Goal: Information Seeking & Learning: Learn about a topic

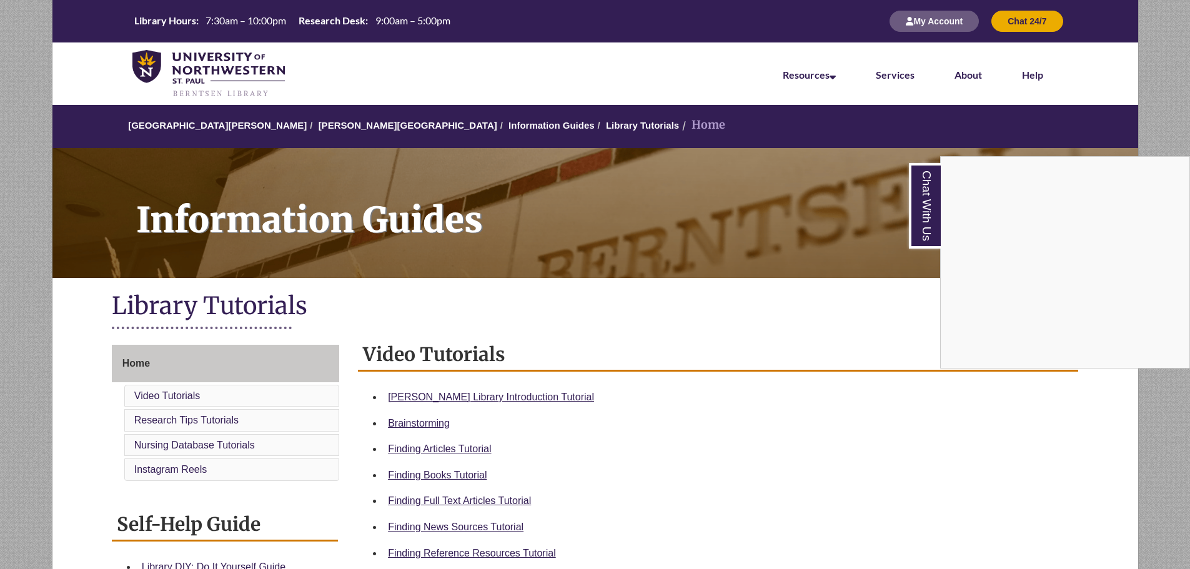
click at [921, 21] on div "Chat With Us" at bounding box center [595, 284] width 1190 height 569
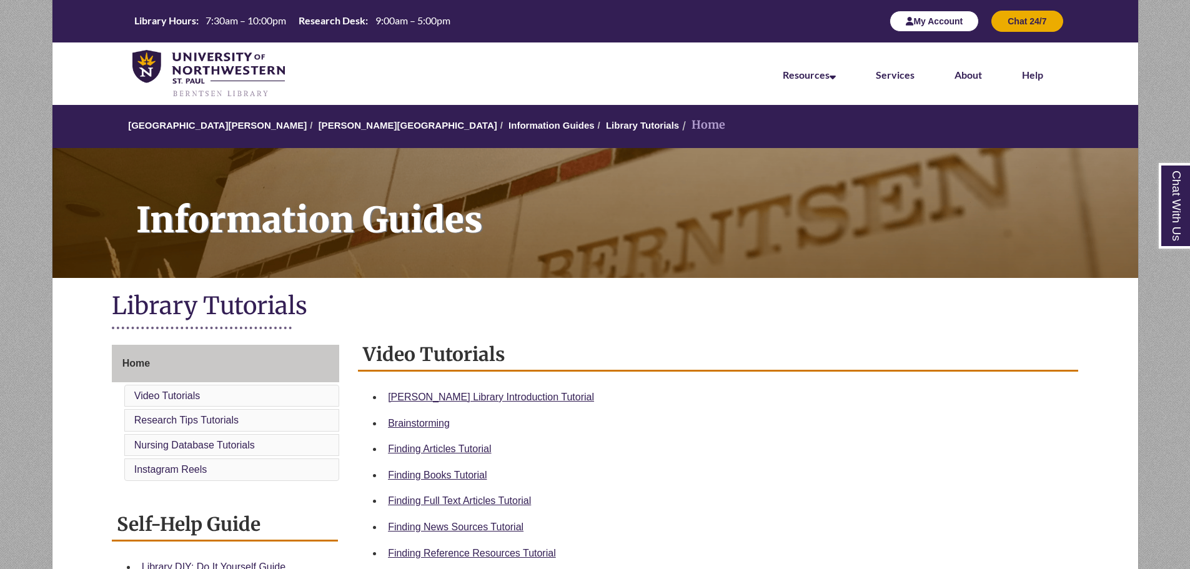
click at [921, 21] on button "My Account" at bounding box center [934, 21] width 89 height 21
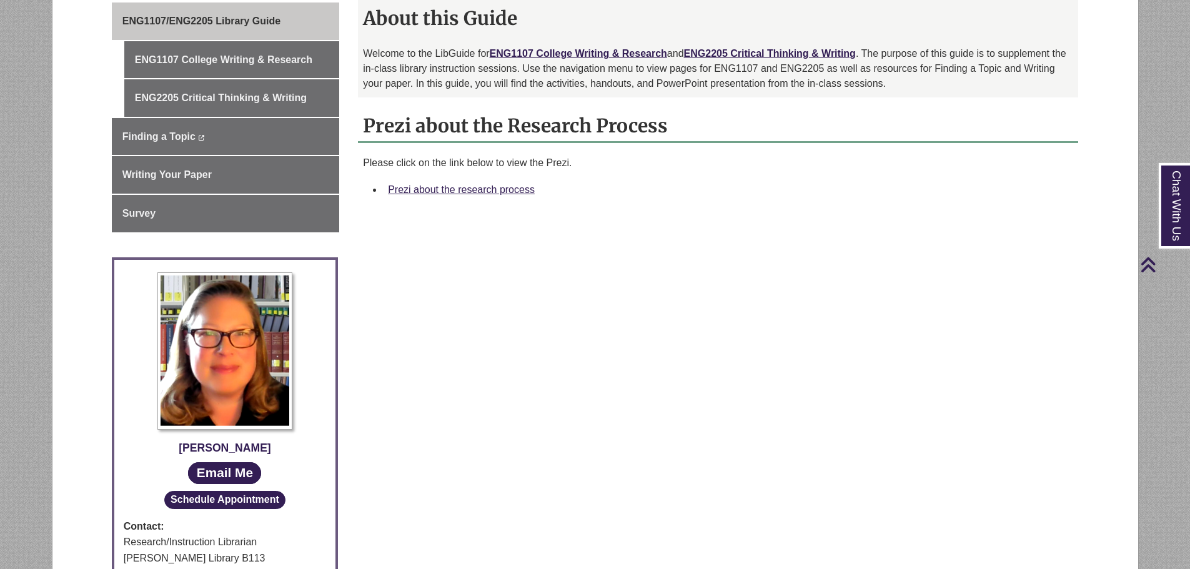
scroll to position [350, 0]
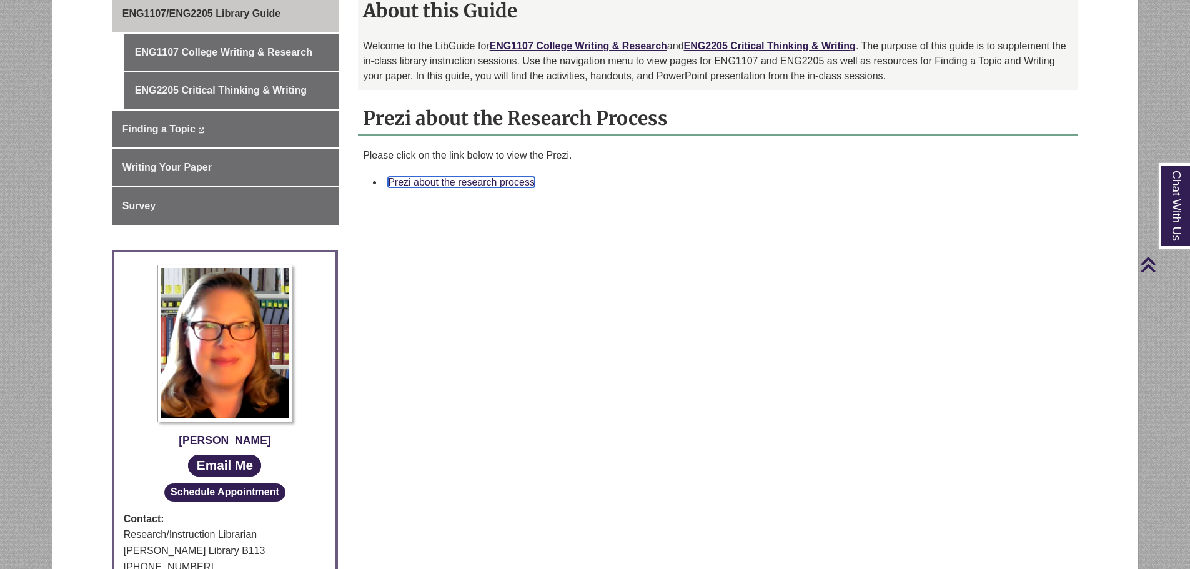
click at [495, 183] on link "Prezi about the research process" at bounding box center [461, 182] width 147 height 11
